Goal: Task Accomplishment & Management: Manage account settings

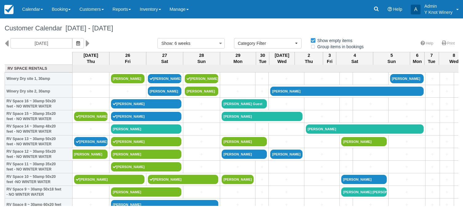
select select
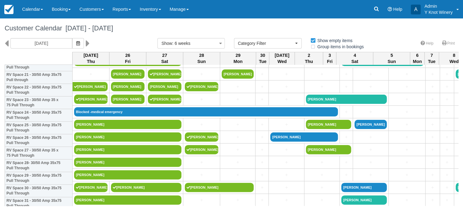
scroll to position [278, 0]
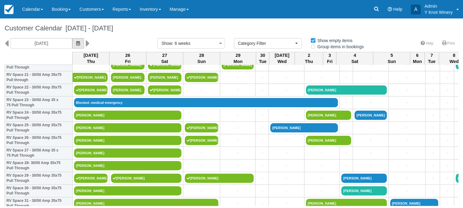
click at [76, 41] on span "button" at bounding box center [78, 43] width 4 height 5
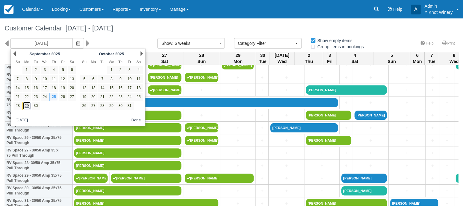
click at [25, 106] on link "29" at bounding box center [26, 106] width 8 height 8
type input "[DATE]"
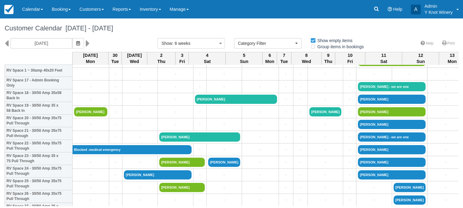
scroll to position [235, 0]
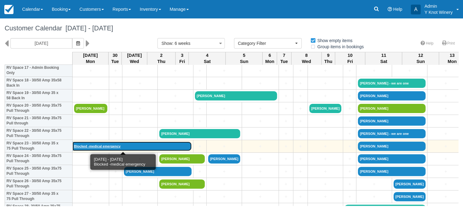
click at [106, 147] on link "Blocked -medical emergency" at bounding box center [132, 146] width 119 height 9
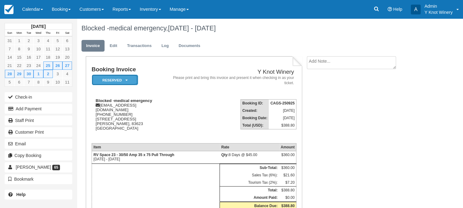
click at [127, 78] on em "Reserved" at bounding box center [115, 80] width 46 height 11
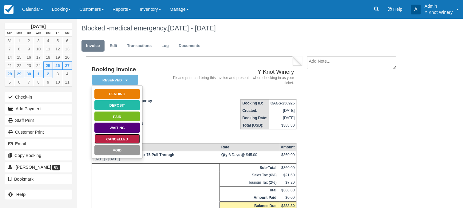
click at [116, 137] on link "Cancelled" at bounding box center [117, 139] width 46 height 11
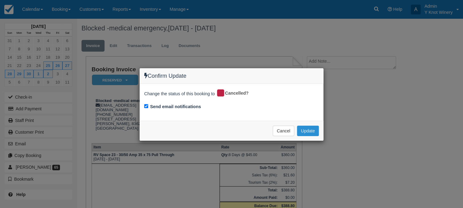
click at [309, 130] on button "Update" at bounding box center [308, 131] width 22 height 10
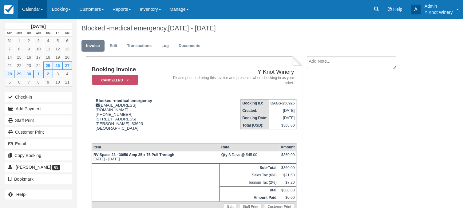
click at [42, 10] on link "Calendar" at bounding box center [33, 9] width 30 height 18
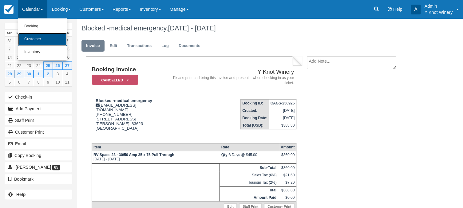
click at [39, 38] on link "Customer" at bounding box center [42, 39] width 49 height 13
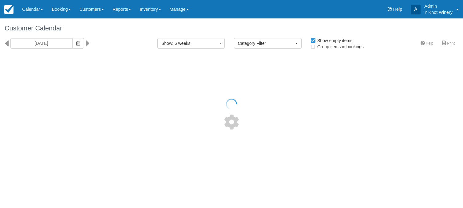
select select
